Goal: Task Accomplishment & Management: Manage account settings

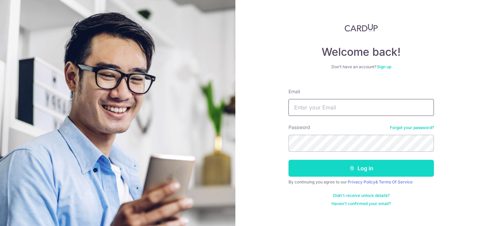
type input "[EMAIL_ADDRESS][DOMAIN_NAME]"
click at [337, 171] on button "Log in" at bounding box center [360, 168] width 145 height 17
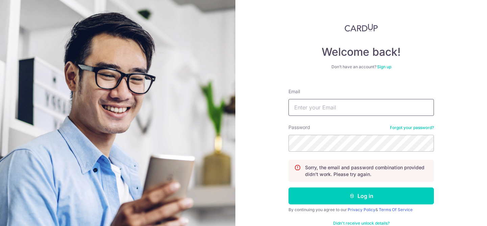
type input "[EMAIL_ADDRESS][DOMAIN_NAME]"
click at [266, 145] on div "Welcome back! Don’t have an account? Sign up Email xvlimx@gmail.com Password Fo…" at bounding box center [361, 113] width 252 height 226
click at [288, 188] on button "Log in" at bounding box center [360, 196] width 145 height 17
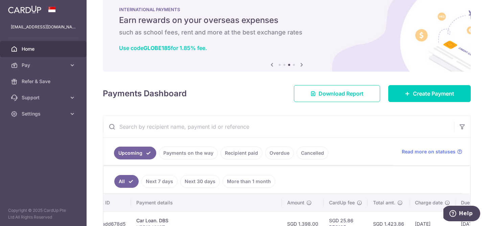
scroll to position [26, 0]
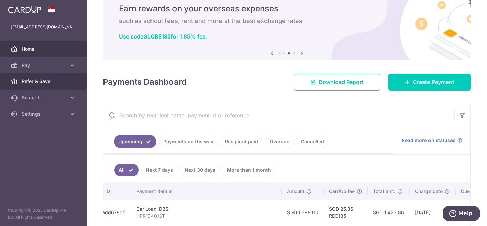
click at [51, 82] on span "Refer & Save" at bounding box center [44, 81] width 45 height 7
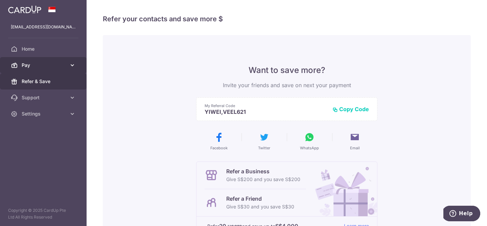
click at [56, 63] on span "Pay" at bounding box center [44, 65] width 45 height 7
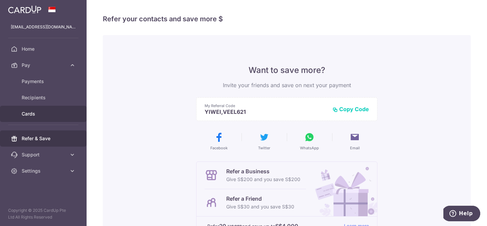
click at [60, 120] on link "Cards" at bounding box center [43, 114] width 87 height 16
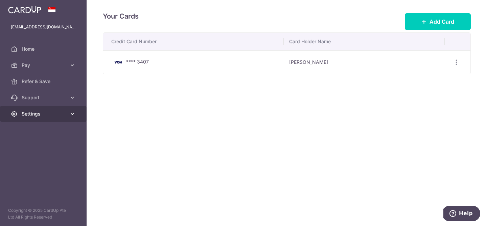
click at [42, 114] on span "Settings" at bounding box center [44, 114] width 45 height 7
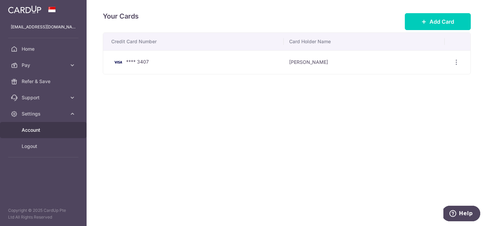
click at [44, 128] on span "Account" at bounding box center [44, 130] width 45 height 7
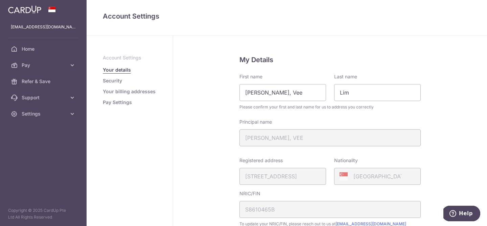
click at [114, 82] on link "Security" at bounding box center [112, 80] width 19 height 7
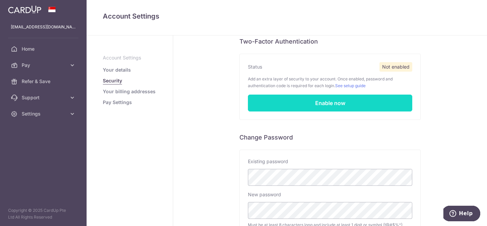
click at [330, 101] on link "Enable now" at bounding box center [330, 103] width 164 height 17
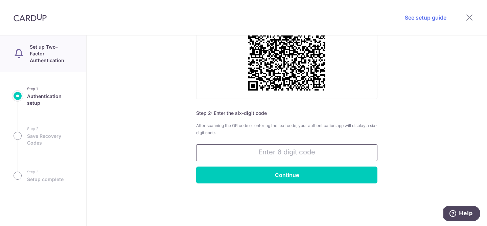
click at [300, 151] on input "text" at bounding box center [286, 152] width 181 height 17
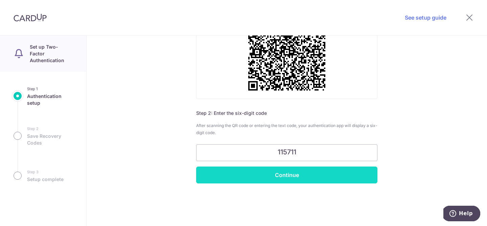
type input "115711"
click at [305, 174] on input "Continue" at bounding box center [286, 175] width 181 height 17
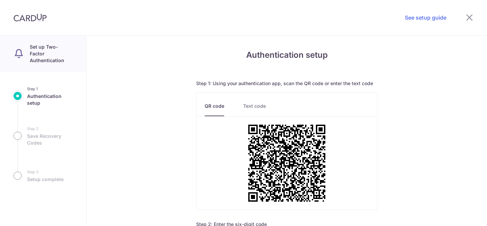
scroll to position [121, 0]
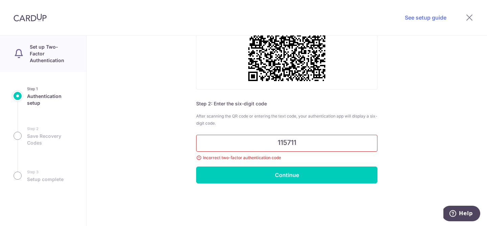
drag, startPoint x: 306, startPoint y: 142, endPoint x: 246, endPoint y: 144, distance: 60.2
click at [246, 144] on input "115711" at bounding box center [286, 143] width 181 height 17
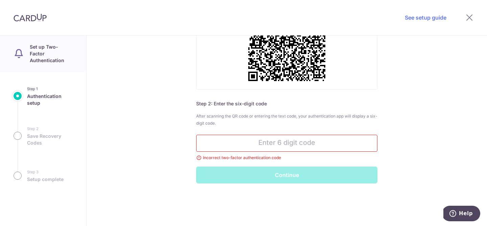
click at [294, 140] on input "text" at bounding box center [286, 143] width 181 height 17
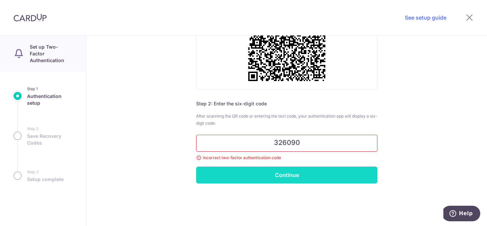
type input "326090"
click at [285, 173] on input "Continue" at bounding box center [286, 175] width 181 height 17
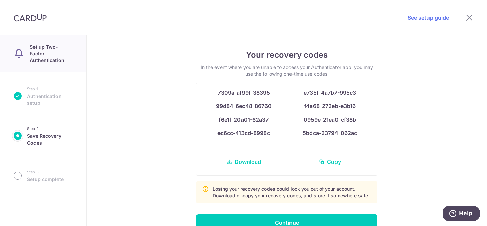
scroll to position [37, 0]
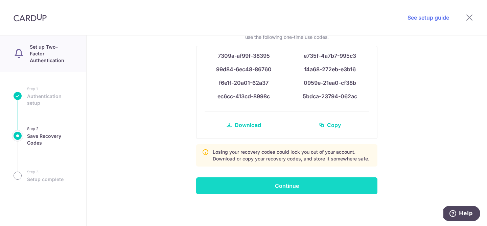
click at [271, 186] on input "Continue" at bounding box center [286, 185] width 181 height 17
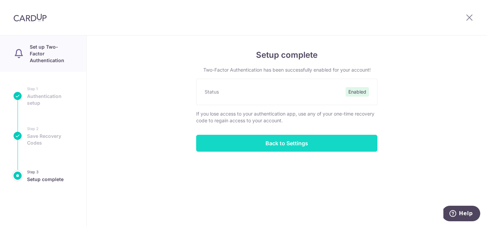
click at [285, 144] on input "Back to Settings" at bounding box center [286, 143] width 181 height 17
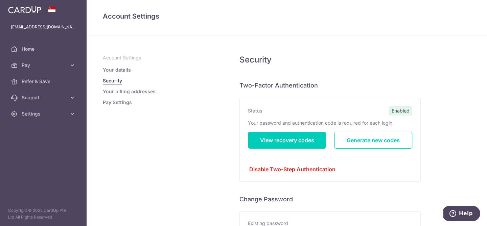
click at [147, 91] on link "Your billing addresses" at bounding box center [129, 91] width 53 height 7
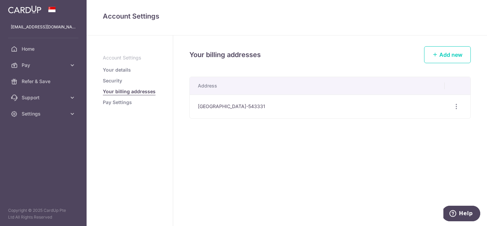
click at [127, 102] on link "Pay Settings" at bounding box center [117, 102] width 29 height 7
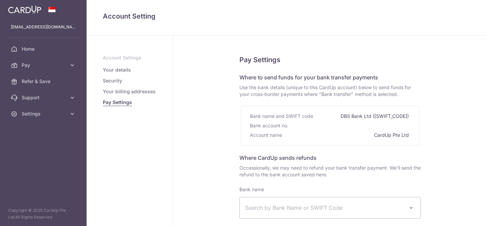
select select
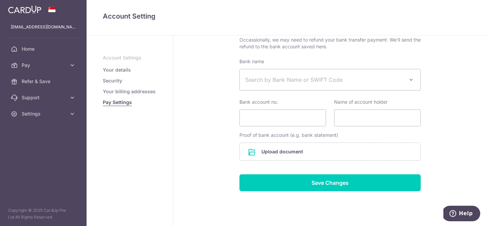
scroll to position [144, 0]
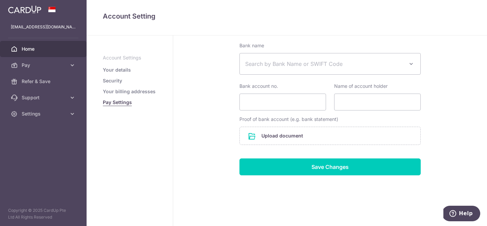
click at [32, 47] on span "Home" at bounding box center [44, 49] width 45 height 7
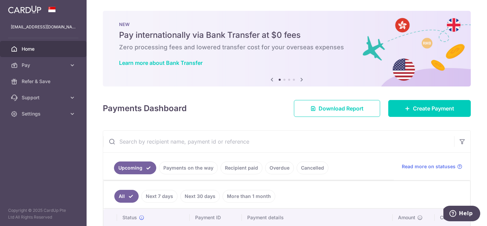
click at [301, 79] on icon at bounding box center [302, 79] width 8 height 8
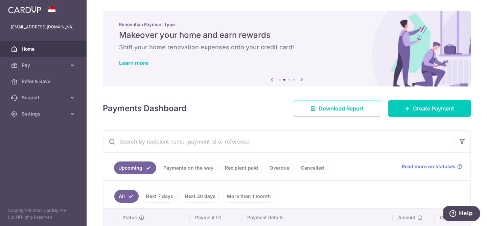
click at [301, 81] on icon at bounding box center [302, 79] width 8 height 8
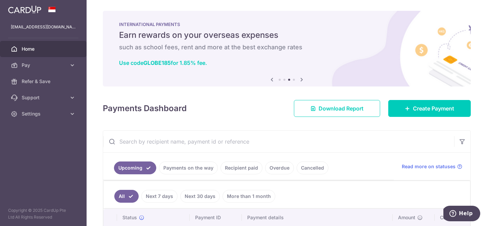
click at [301, 81] on icon at bounding box center [302, 79] width 8 height 8
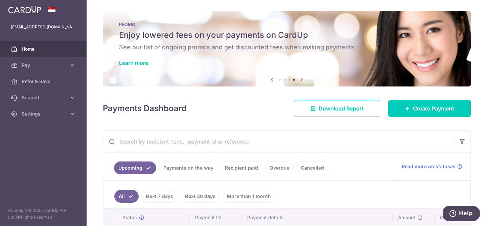
click at [301, 81] on icon at bounding box center [302, 79] width 8 height 8
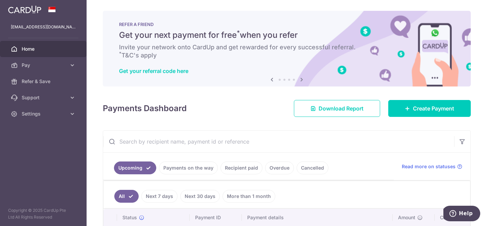
click at [274, 85] on div "REFER A FRIEND Get your next payment for free * when you refer Invite your netw…" at bounding box center [287, 49] width 368 height 76
click at [272, 80] on icon at bounding box center [272, 79] width 8 height 8
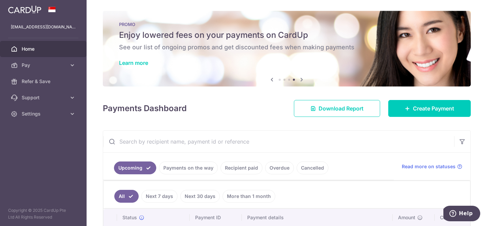
click at [304, 80] on icon at bounding box center [302, 79] width 8 height 8
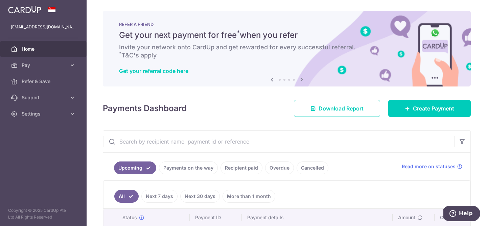
click at [304, 80] on icon at bounding box center [302, 79] width 8 height 8
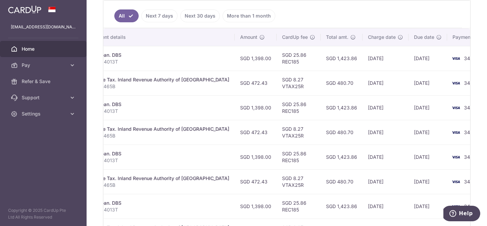
scroll to position [181, 0]
click at [277, 57] on td "SGD 25.86 REC185" at bounding box center [299, 58] width 44 height 25
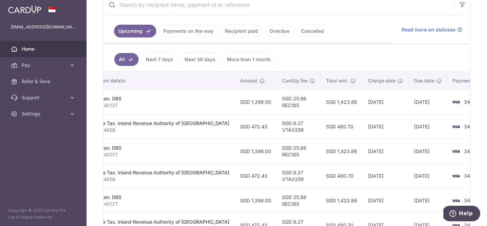
scroll to position [136, 0]
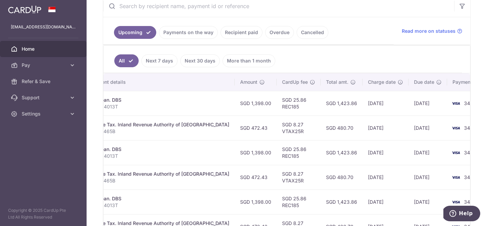
click at [194, 34] on link "Payments on the way" at bounding box center [188, 32] width 59 height 13
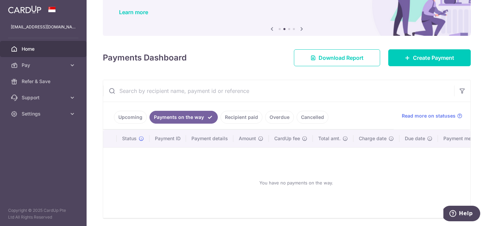
scroll to position [0, 0]
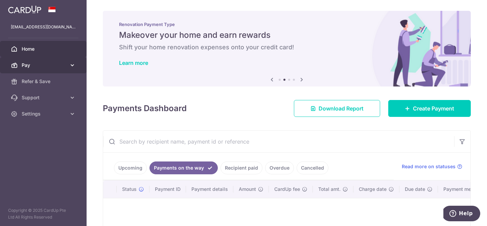
click at [31, 60] on link "Pay" at bounding box center [43, 65] width 87 height 16
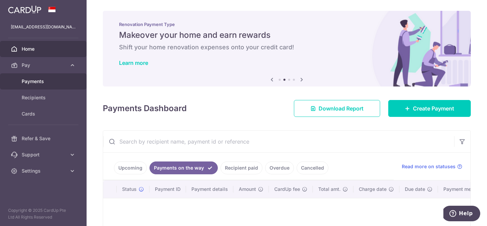
click at [40, 85] on link "Payments" at bounding box center [43, 81] width 87 height 16
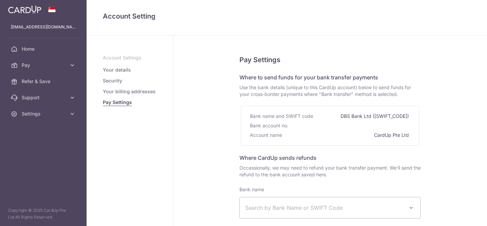
select select
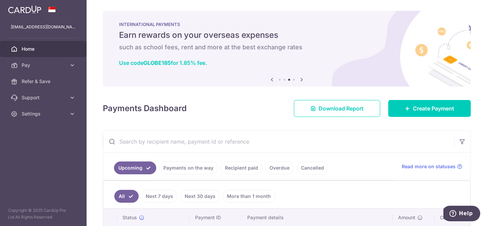
click at [118, 66] on div "INTERNATIONAL PAYMENTS Earn rewards on your overseas expenses such as school fe…" at bounding box center [287, 45] width 368 height 68
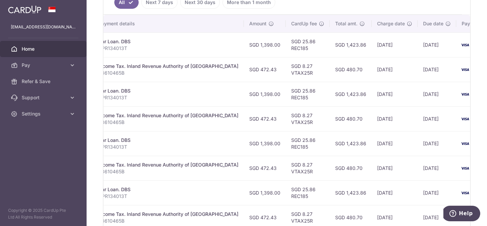
scroll to position [0, 158]
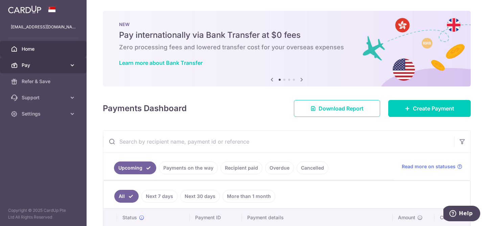
click at [46, 65] on span "Pay" at bounding box center [44, 65] width 45 height 7
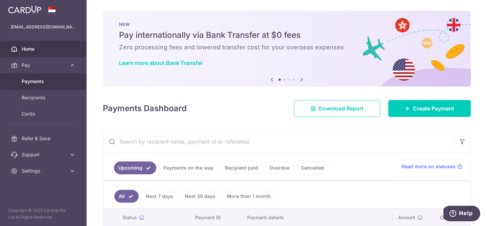
click at [41, 81] on span "Payments" at bounding box center [44, 81] width 45 height 7
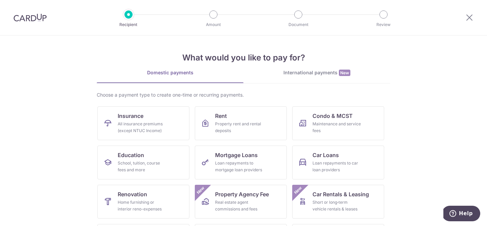
click at [31, 20] on img at bounding box center [30, 18] width 33 height 8
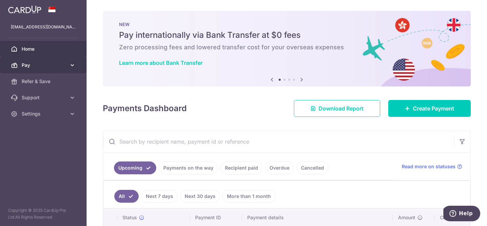
click at [39, 68] on span "Pay" at bounding box center [44, 65] width 45 height 7
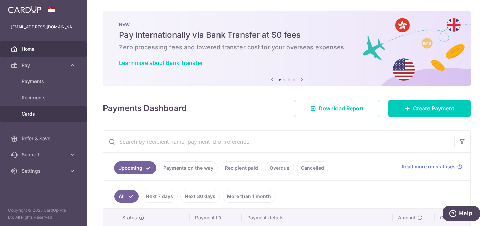
click at [34, 111] on span "Cards" at bounding box center [44, 114] width 45 height 7
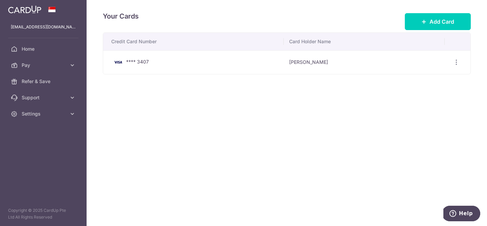
click at [131, 61] on span "**** 3407" at bounding box center [137, 62] width 23 height 6
click at [453, 64] on icon "button" at bounding box center [456, 62] width 7 height 7
click at [415, 83] on span "View/Edit" at bounding box center [433, 81] width 46 height 8
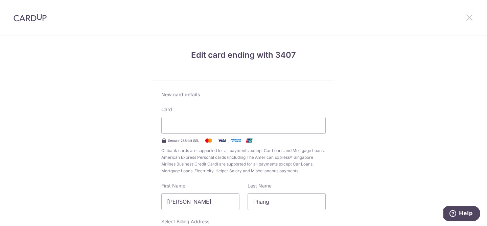
click at [469, 20] on icon at bounding box center [469, 17] width 8 height 8
